Goal: Information Seeking & Learning: Learn about a topic

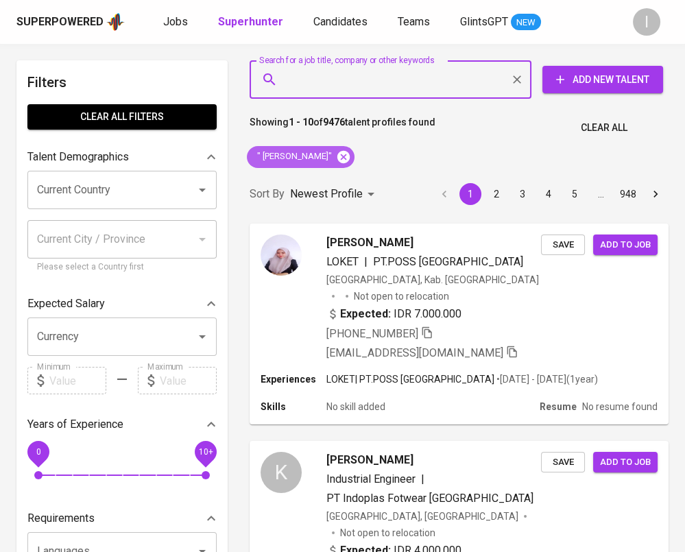
click at [350, 154] on icon at bounding box center [343, 156] width 12 height 12
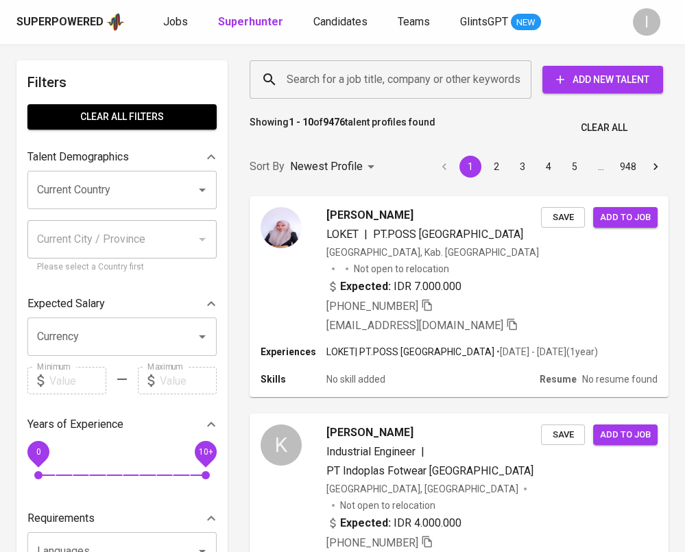
click at [378, 84] on input "Search for a job title, company or other keywords" at bounding box center [394, 80] width 222 height 26
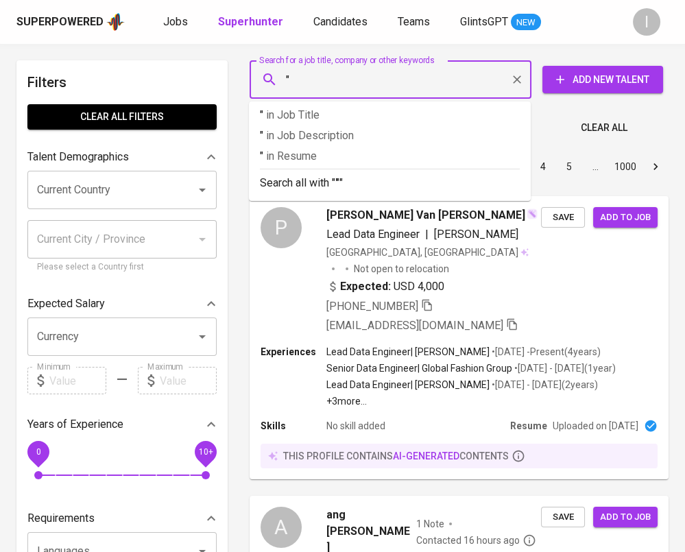
paste input "Asia Mulia Transpasifik"
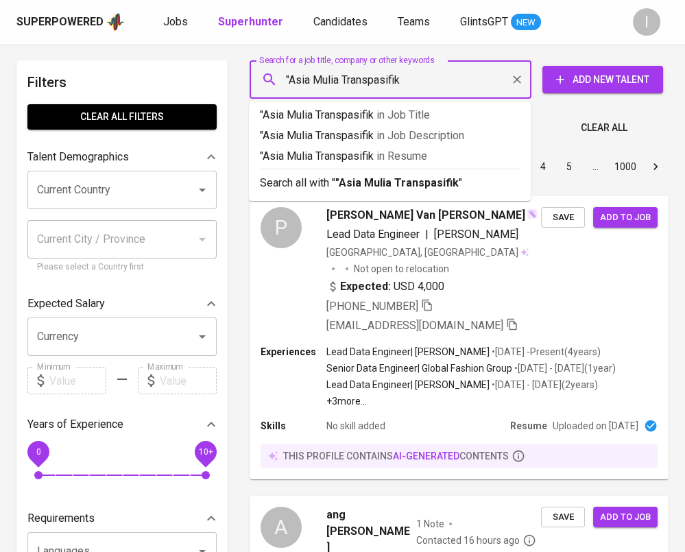
type input ""Asia Mulia Transpasifik""
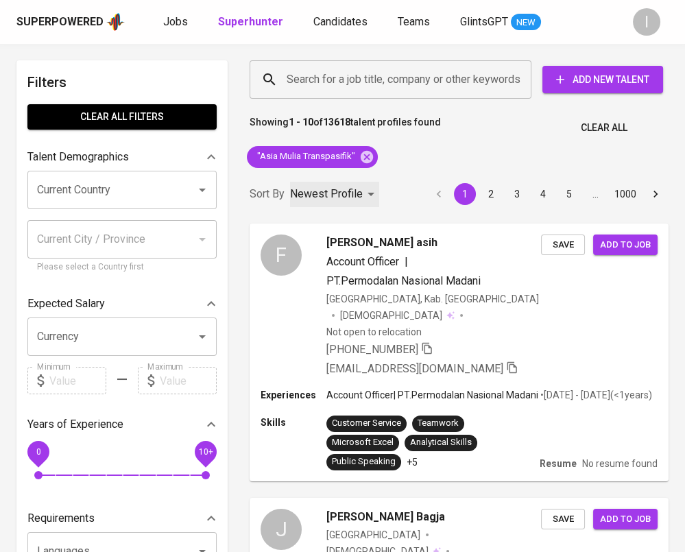
click at [342, 190] on p "Newest Profile" at bounding box center [326, 194] width 73 height 16
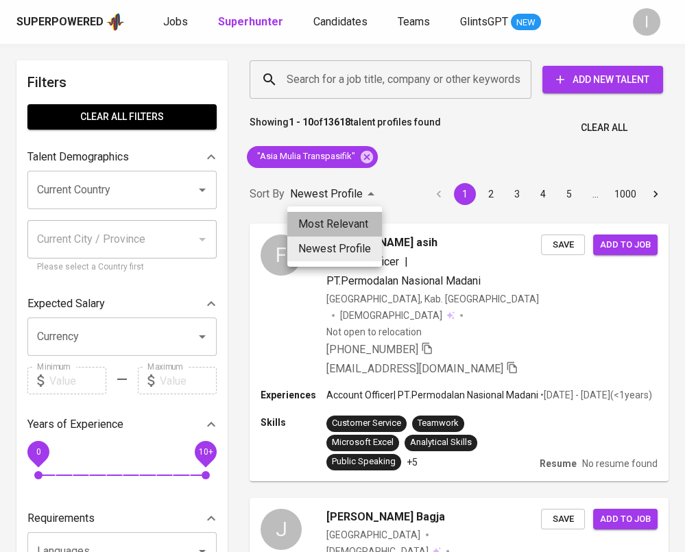
click at [348, 223] on li "Most Relevant" at bounding box center [334, 224] width 95 height 25
type input "MOST_RELEVANT"
